Goal: Information Seeking & Learning: Learn about a topic

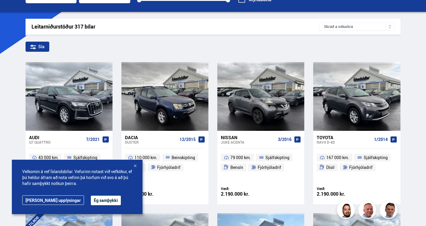
click at [91, 204] on button "Ég samþykki" at bounding box center [106, 200] width 30 height 10
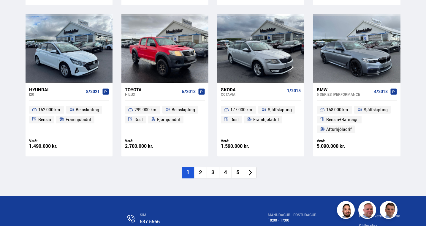
scroll to position [873, 0]
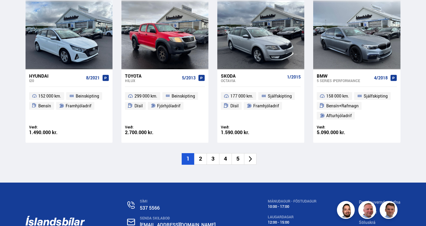
click at [203, 159] on li "2" at bounding box center [200, 159] width 12 height 12
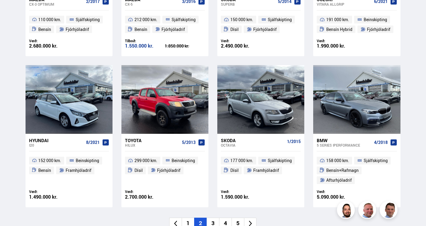
scroll to position [641, 0]
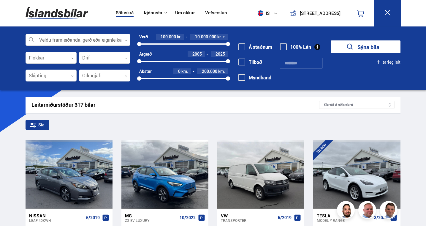
click at [128, 39] on div at bounding box center [78, 40] width 105 height 12
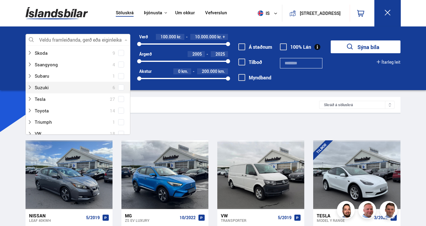
scroll to position [380, 0]
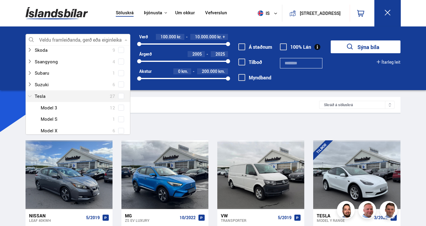
click at [58, 96] on div at bounding box center [72, 96] width 90 height 9
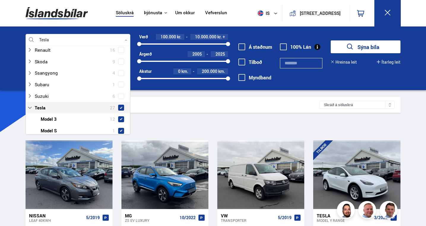
click at [121, 106] on span at bounding box center [121, 107] width 2 height 2
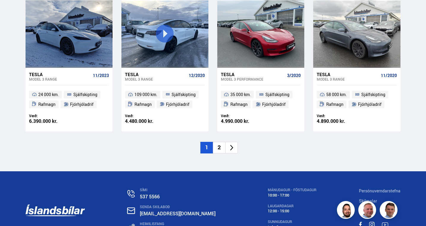
scroll to position [847, 0]
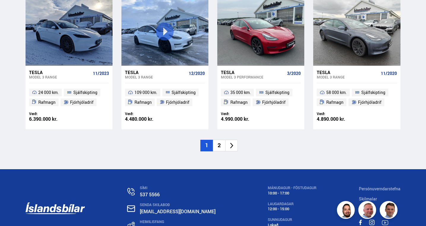
click at [219, 147] on li "2" at bounding box center [219, 146] width 12 height 12
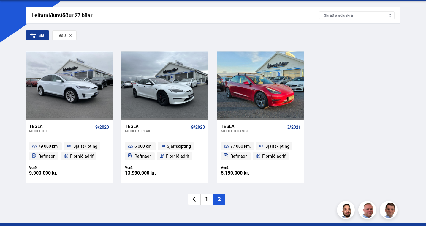
scroll to position [90, 0]
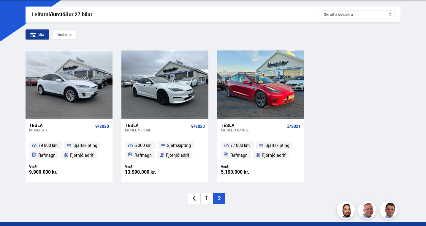
click at [206, 200] on li "1" at bounding box center [206, 198] width 12 height 12
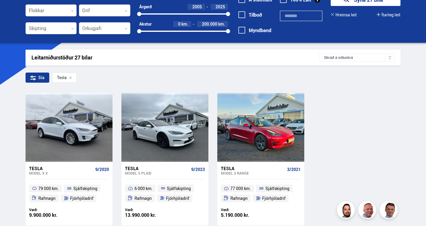
scroll to position [0, 0]
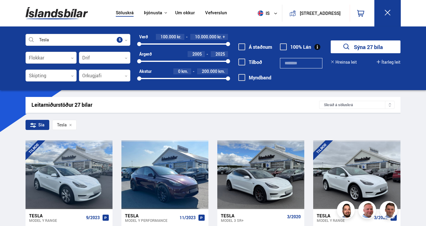
click at [74, 59] on div at bounding box center [51, 58] width 51 height 12
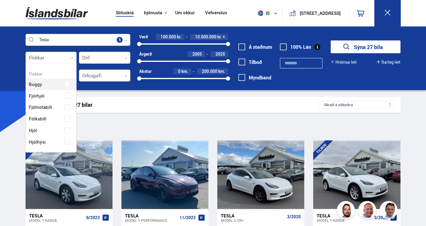
scroll to position [89, 49]
click at [74, 59] on div at bounding box center [51, 58] width 51 height 12
